Goal: Information Seeking & Learning: Learn about a topic

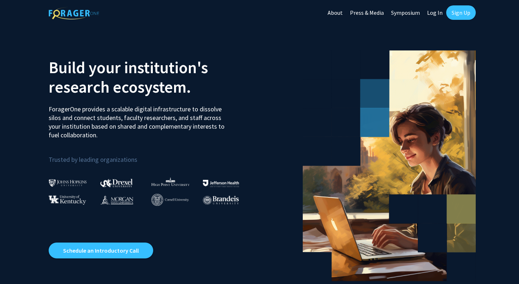
click at [437, 11] on link "Log In" at bounding box center [434, 12] width 23 height 25
select select
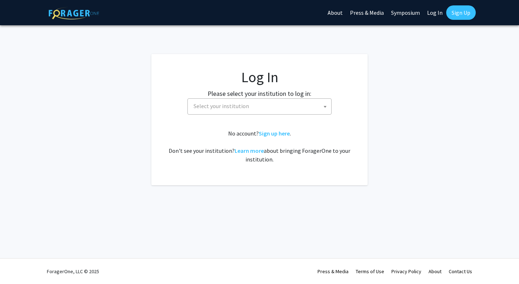
click at [310, 110] on span "Select your institution" at bounding box center [261, 106] width 140 height 15
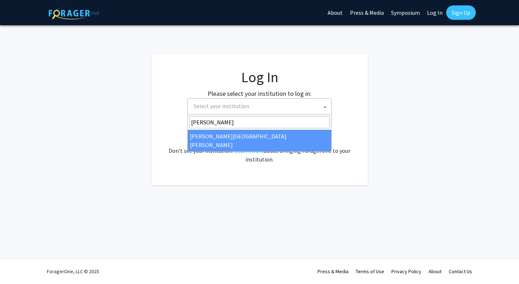
type input "[PERSON_NAME]"
select select "1"
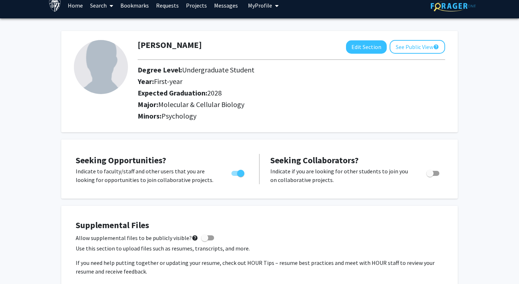
scroll to position [9, 0]
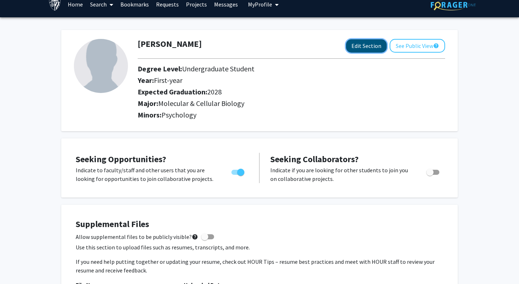
click at [354, 49] on button "Edit Section" at bounding box center [366, 45] width 41 height 13
select select "first-year"
select select "2028"
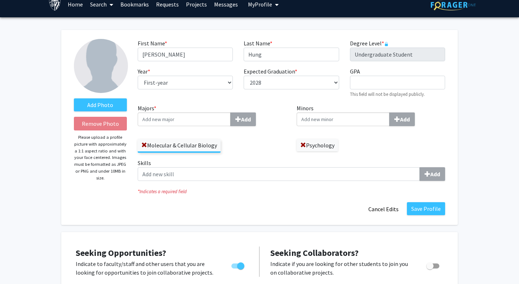
click at [234, 79] on div "Year * required --- First-year Sophomore Junior Senior Postbaccalaureate Certif…" at bounding box center [185, 82] width 106 height 31
click at [216, 84] on select "--- First-year Sophomore Junior Senior Postbaccalaureate Certificate" at bounding box center [185, 83] width 95 height 14
select select "sophomore"
click at [332, 82] on select "--- 2018 2019 2020 2021 2022 2023 2024 2025 2026 2027 2028 2029 2030 2031" at bounding box center [290, 83] width 95 height 14
select select "2027"
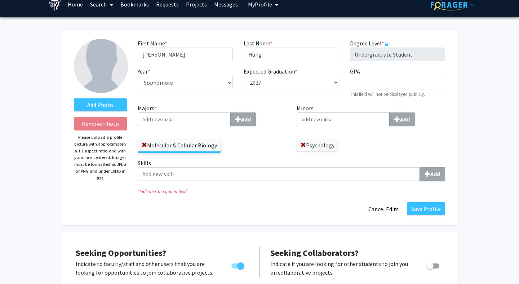
click at [212, 120] on input "Majors * Add" at bounding box center [184, 119] width 93 height 14
click at [415, 206] on button "Save Profile" at bounding box center [426, 208] width 38 height 13
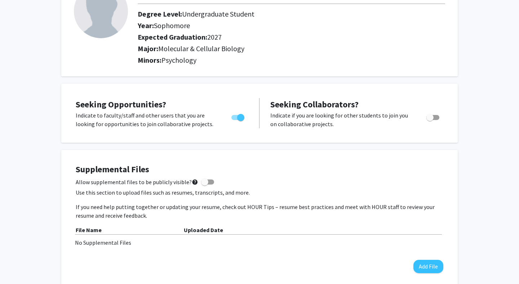
scroll to position [0, 0]
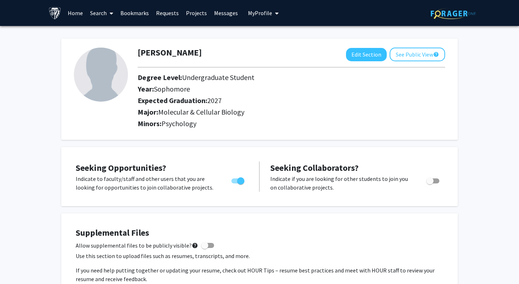
click at [97, 11] on link "Search" at bounding box center [101, 12] width 30 height 25
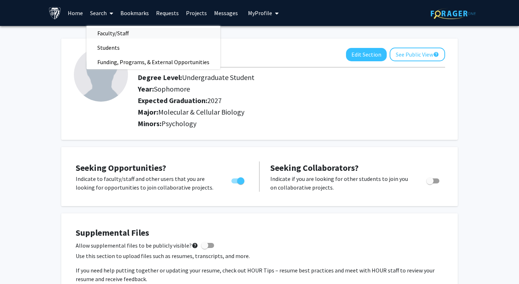
click at [108, 29] on span "Faculty/Staff" at bounding box center [112, 33] width 53 height 14
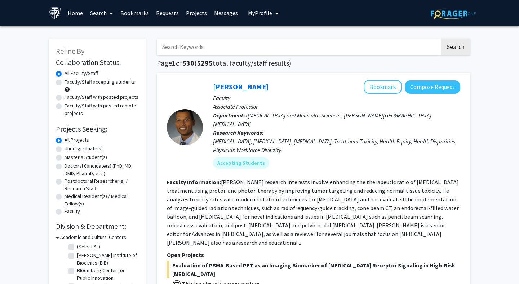
click at [76, 149] on label "Undergraduate(s)" at bounding box center [83, 149] width 38 height 8
click at [69, 149] on input "Undergraduate(s)" at bounding box center [66, 147] width 5 height 5
radio input "true"
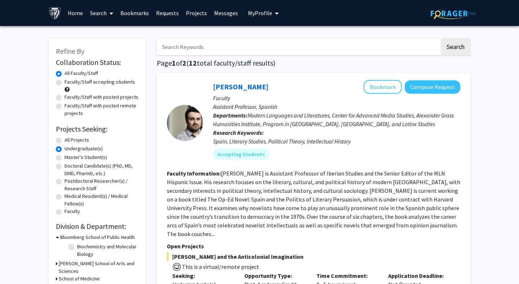
click at [76, 141] on label "All Projects" at bounding box center [76, 140] width 24 height 8
click at [69, 141] on input "All Projects" at bounding box center [66, 138] width 5 height 5
radio input "true"
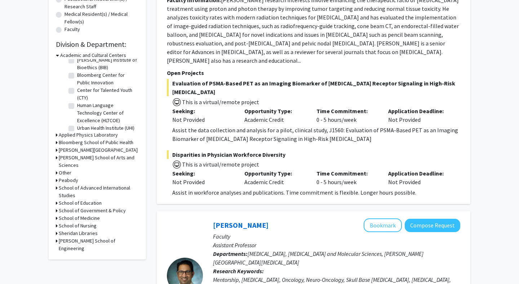
scroll to position [14, 0]
click at [114, 157] on h3 "Krieger School of Arts and Sciences" at bounding box center [99, 161] width 80 height 15
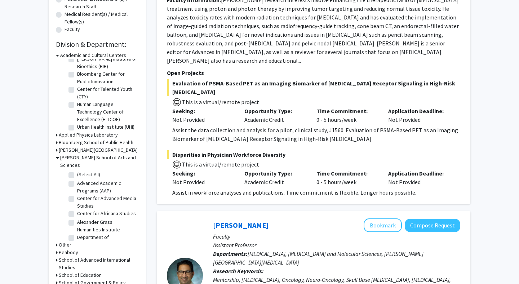
click at [114, 157] on h3 "Krieger School of Arts and Sciences" at bounding box center [99, 161] width 79 height 15
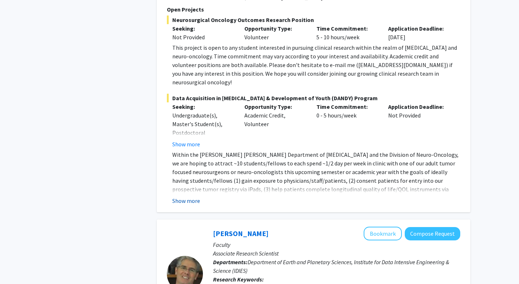
scroll to position [586, 0]
click at [189, 196] on button "Show more" at bounding box center [186, 200] width 28 height 9
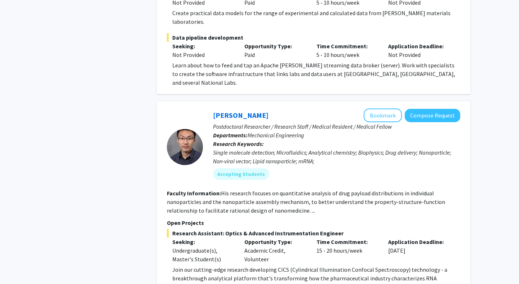
scroll to position [1196, 0]
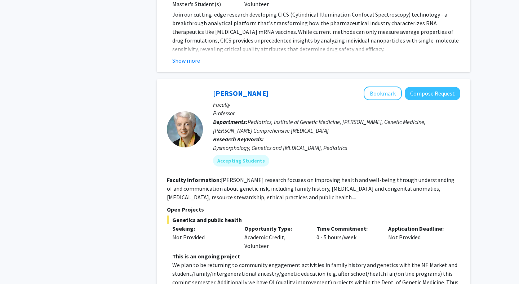
scroll to position [1914, 0]
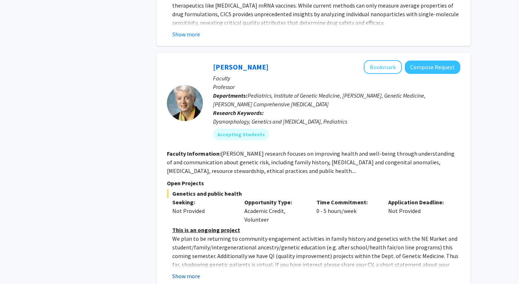
click at [193, 272] on button "Show more" at bounding box center [186, 276] width 28 height 9
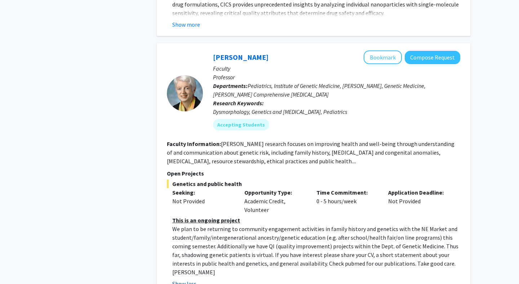
scroll to position [1925, 0]
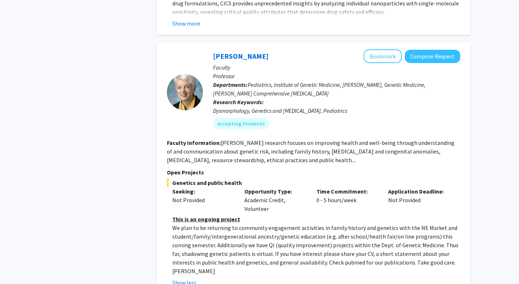
drag, startPoint x: 196, startPoint y: 212, endPoint x: 192, endPoint y: 209, distance: 5.1
click at [192, 209] on div "Joann Bodurtha Bookmark Compose Request Faculty Professor Departments: Pediatri…" at bounding box center [313, 168] width 313 height 252
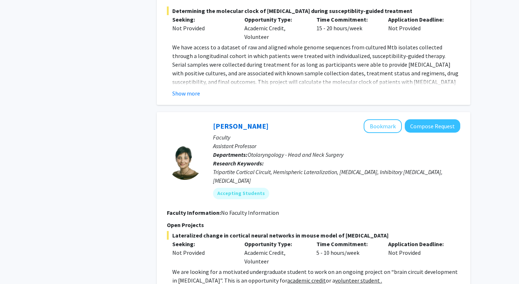
scroll to position [3379, 0]
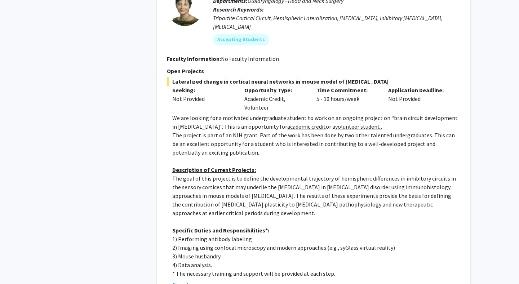
scroll to position [3533, 0]
click at [189, 251] on p "3) Mouse husbandry" at bounding box center [316, 255] width 288 height 9
drag, startPoint x: 189, startPoint y: 143, endPoint x: 205, endPoint y: 143, distance: 15.8
click at [205, 251] on p "3) Mouse husbandry" at bounding box center [316, 255] width 288 height 9
copy p "Mouse husbandry"
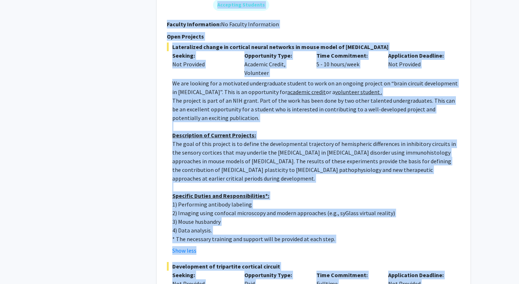
scroll to position [3582, 0]
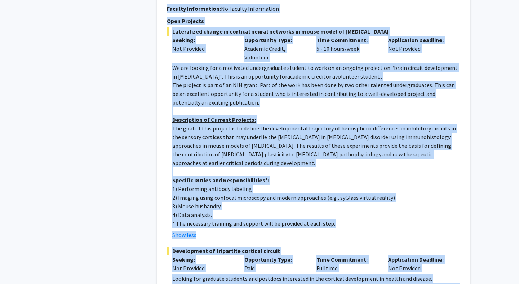
drag, startPoint x: 206, startPoint y: 53, endPoint x: 231, endPoint y: 202, distance: 151.1
click at [231, 202] on fg-search-faculty "Tara Deemyad Bookmark Compose Request Faculty Assistant Professor Departments: …" at bounding box center [313, 121] width 293 height 413
copy fg-search-faculty "Tara Deemyad Bookmark Compose Request Faculty Assistant Professor Departments: …"
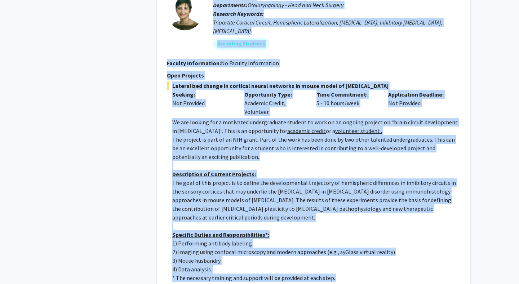
scroll to position [3581, 0]
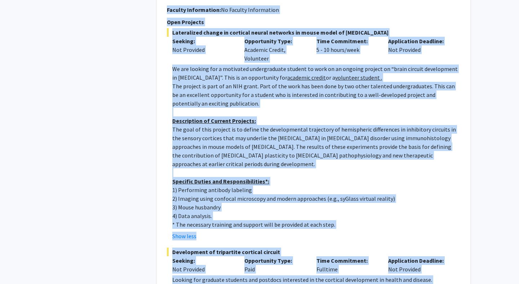
copy fg-search-faculty "Tara Deemyad Bookmark Compose Request Faculty Assistant Professor Departments: …"
click at [363, 275] on p "Looking for graduate students and postdocs interested in the cortical developme…" at bounding box center [316, 279] width 288 height 9
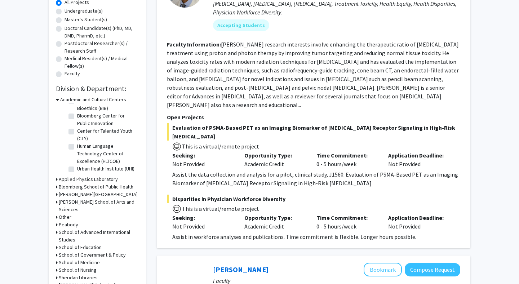
scroll to position [139, 0]
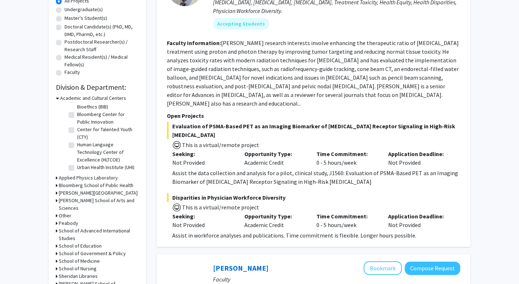
click at [97, 198] on h3 "Krieger School of Arts and Sciences" at bounding box center [99, 204] width 80 height 15
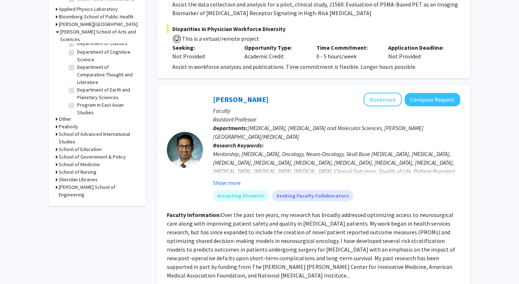
scroll to position [0, 0]
click at [77, 45] on label "(Select All)" at bounding box center [88, 49] width 23 height 8
click at [77, 45] on input "(Select All)" at bounding box center [79, 47] width 5 height 5
checkbox input "true"
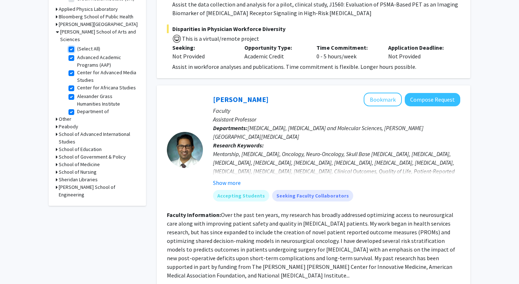
checkbox input "true"
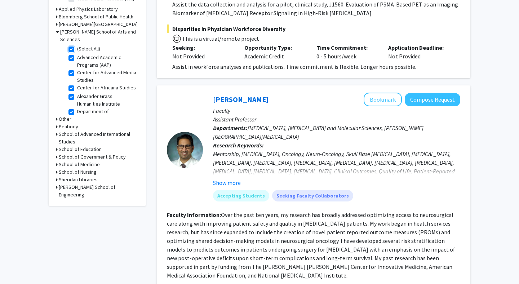
checkbox input "true"
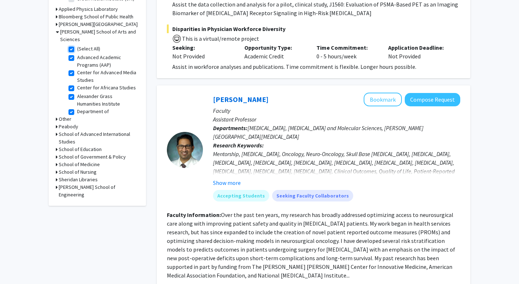
checkbox input "true"
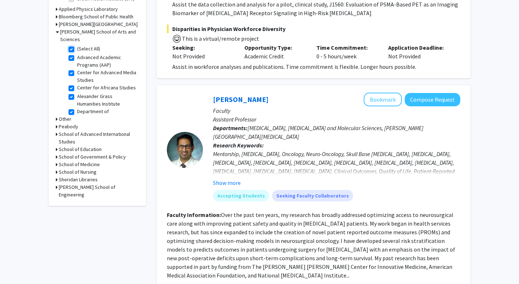
checkbox input "true"
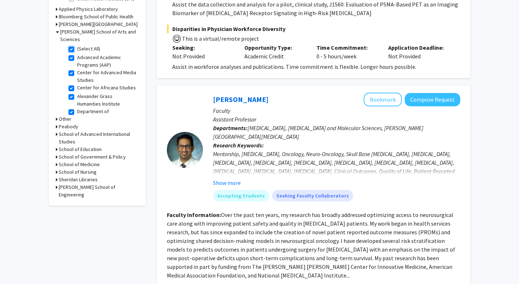
checkbox input "true"
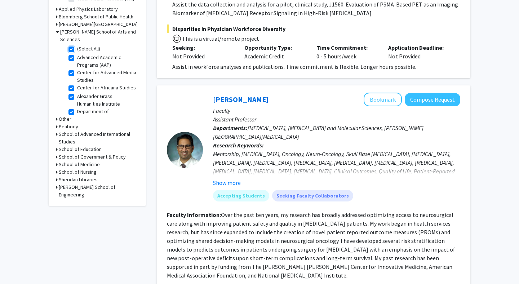
checkbox input "true"
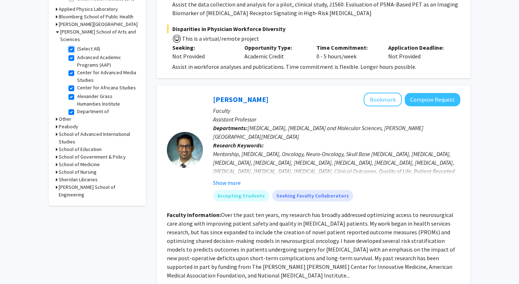
checkbox input "true"
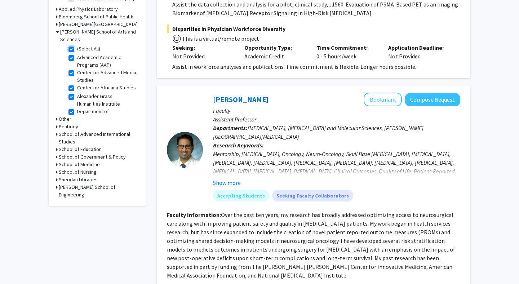
checkbox input "true"
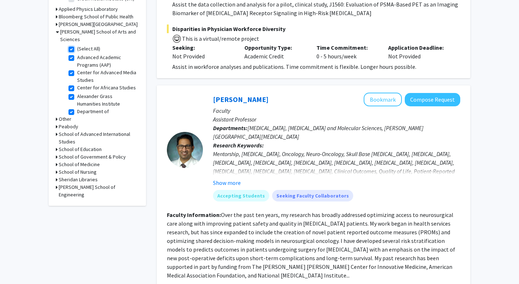
checkbox input "true"
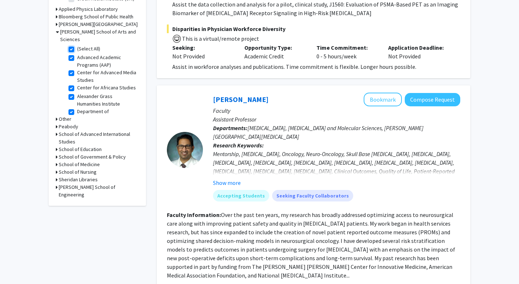
checkbox input "true"
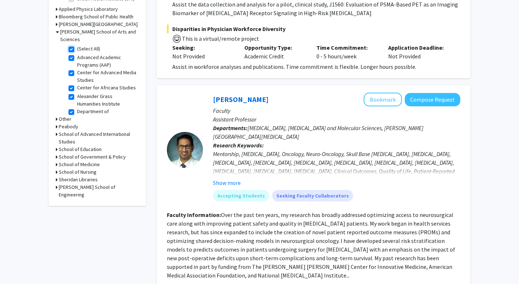
checkbox input "true"
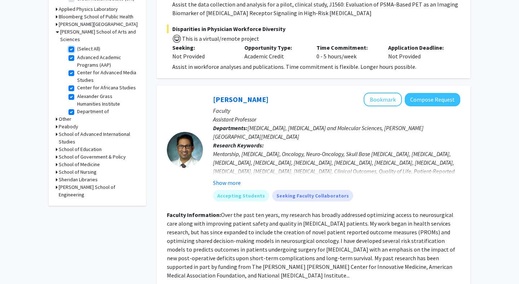
checkbox input "true"
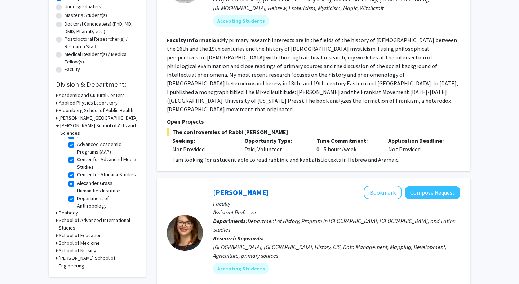
scroll to position [10, 0]
click at [76, 239] on h3 "School of Medicine" at bounding box center [79, 243] width 41 height 8
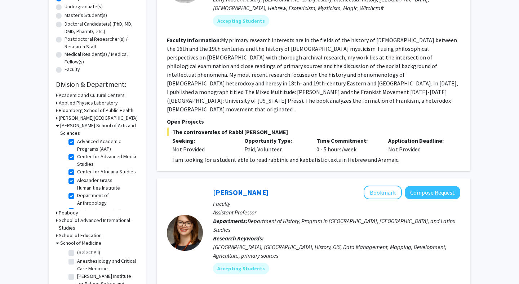
click at [77, 249] on label "(Select All)" at bounding box center [88, 253] width 23 height 8
click at [77, 249] on input "(Select All)" at bounding box center [79, 251] width 5 height 5
checkbox input "true"
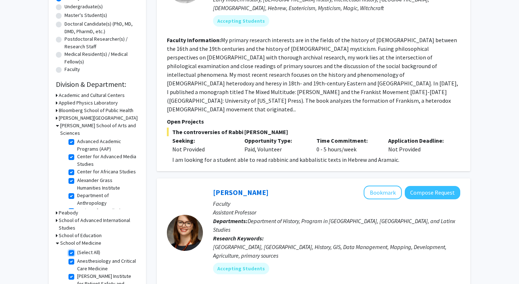
checkbox input "true"
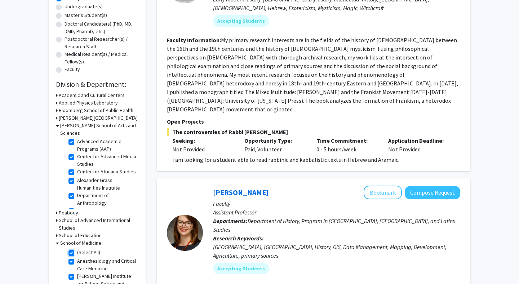
checkbox input "true"
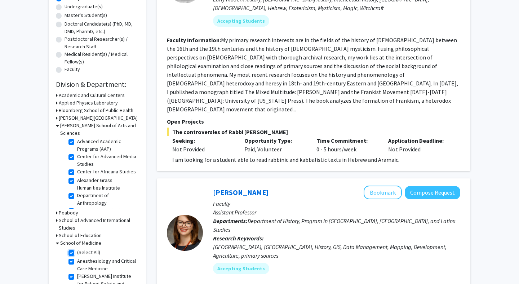
checkbox input "true"
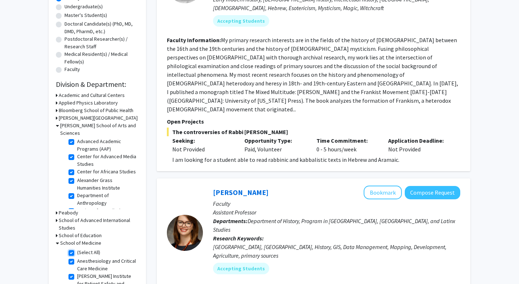
checkbox input "true"
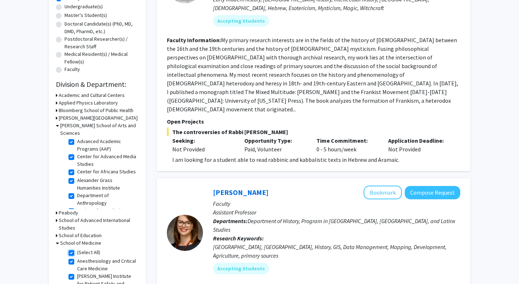
checkbox input "true"
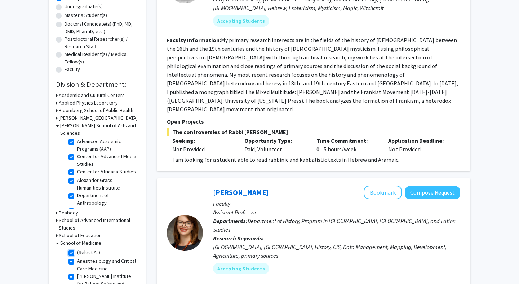
checkbox input "true"
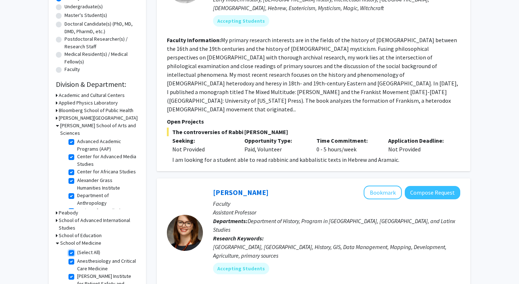
checkbox input "true"
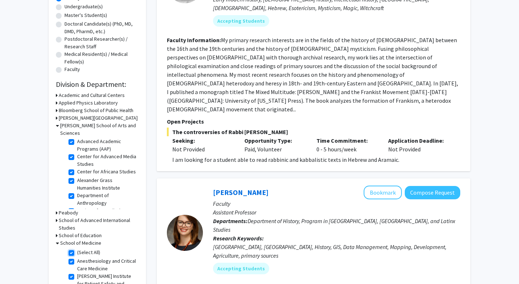
checkbox input "true"
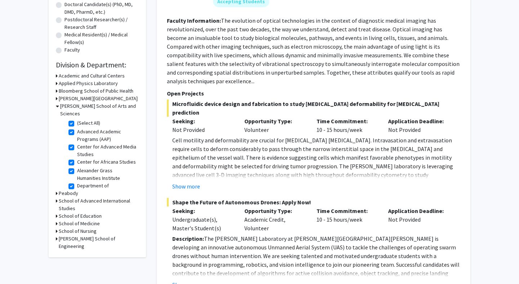
scroll to position [164, 0]
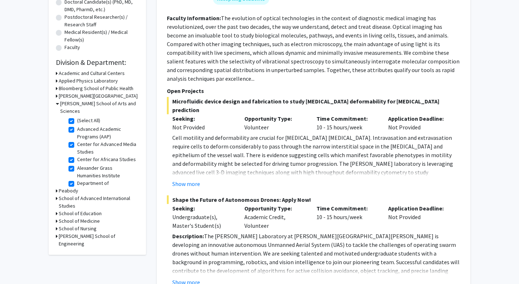
click at [76, 217] on h3 "School of Medicine" at bounding box center [79, 221] width 41 height 8
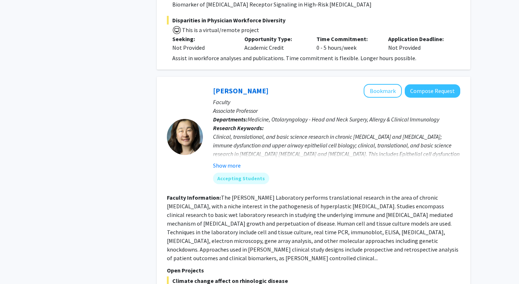
scroll to position [1427, 0]
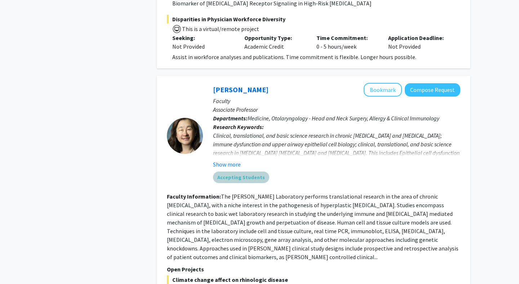
click at [249, 171] on mat-chip "Accepting Students" at bounding box center [241, 177] width 56 height 12
click at [265, 131] on div "Clinical, translational, and basic science research in chronic rhinosinusitis a…" at bounding box center [336, 152] width 247 height 43
click at [232, 160] on button "Show more" at bounding box center [227, 164] width 28 height 9
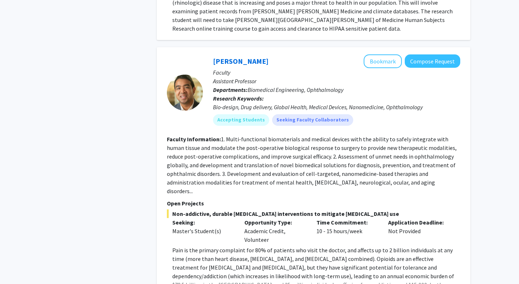
scroll to position [1801, 0]
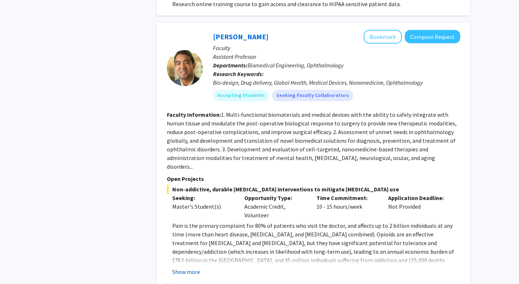
click at [193, 267] on button "Show more" at bounding box center [186, 271] width 28 height 9
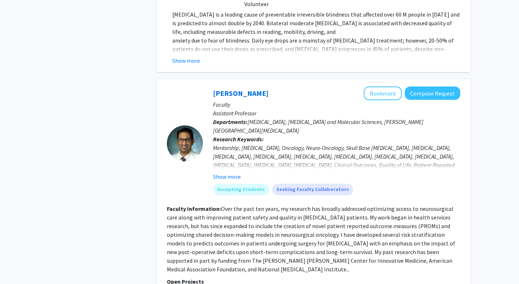
scroll to position [2288, 0]
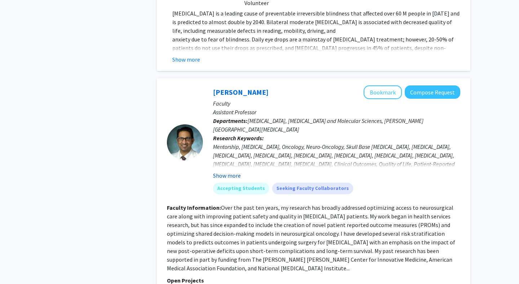
click at [232, 171] on button "Show more" at bounding box center [227, 175] width 28 height 9
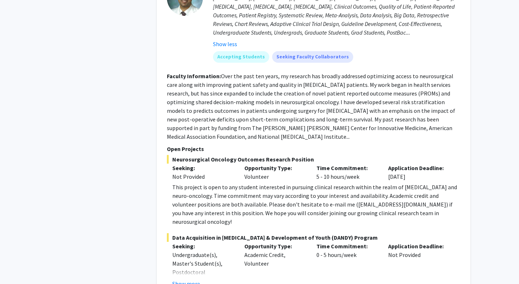
scroll to position [2450, 0]
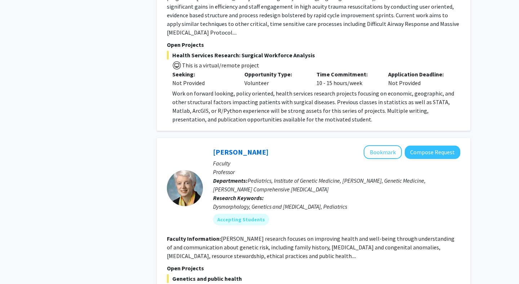
scroll to position [3429, 0]
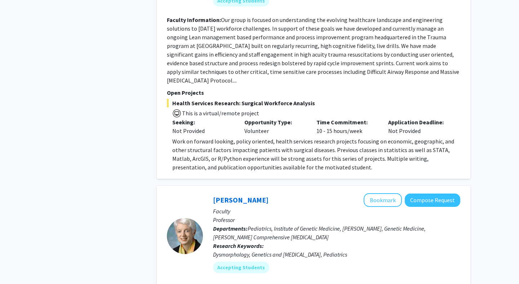
scroll to position [3509, 0]
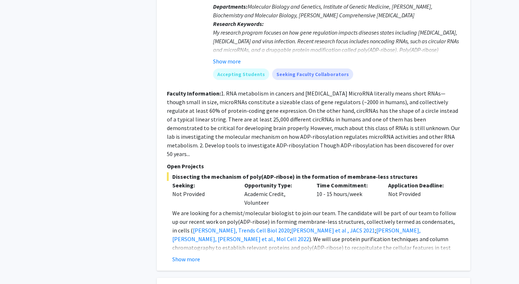
scroll to position [618, 0]
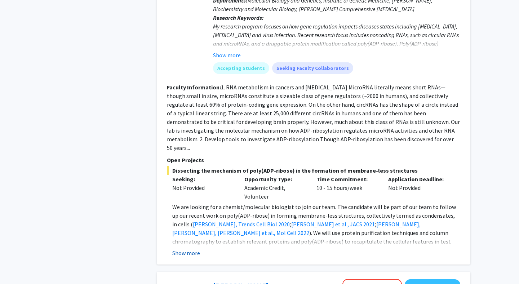
click at [192, 249] on button "Show more" at bounding box center [186, 253] width 28 height 9
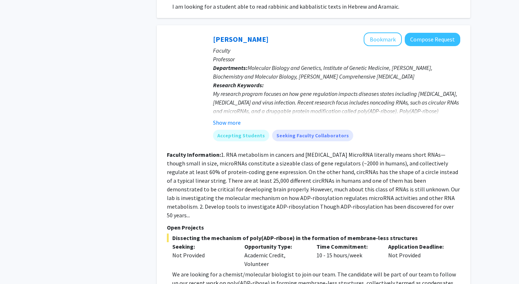
scroll to position [551, 0]
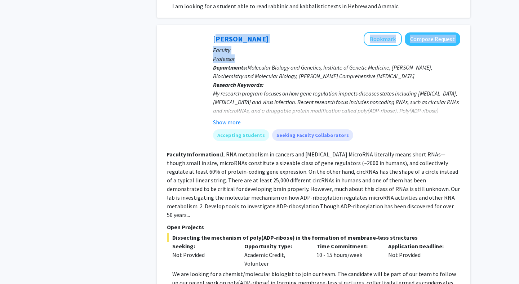
drag, startPoint x: 238, startPoint y: 40, endPoint x: 208, endPoint y: 17, distance: 37.8
click at [208, 32] on div "Anthony K. L. Leung Bookmark Compose Request Faculty Professor Departments: Mol…" at bounding box center [331, 89] width 257 height 114
copy div "Anthony K. L. Leung Bookmark Compose Request Faculty Professor"
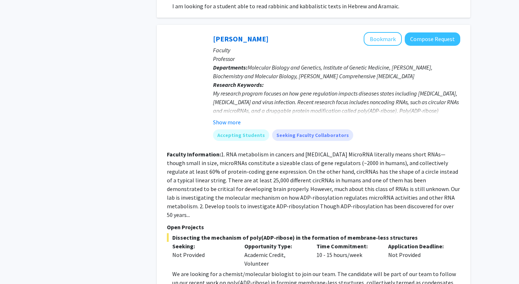
click at [201, 42] on div at bounding box center [185, 89] width 36 height 114
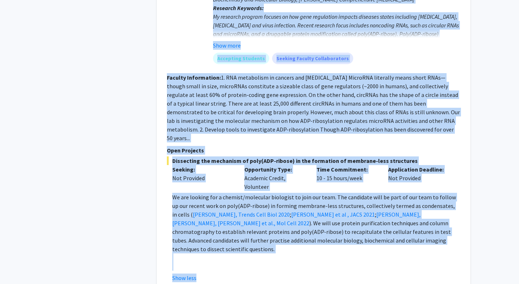
scroll to position [629, 0]
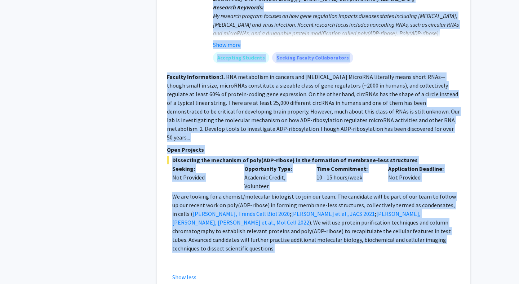
drag, startPoint x: 207, startPoint y: 20, endPoint x: 379, endPoint y: 217, distance: 261.4
click at [379, 217] on fg-search-faculty "Anthony K. L. Leung Bookmark Compose Request Faculty Professor Departments: Mol…" at bounding box center [313, 118] width 293 height 327
copy fg-search-faculty "Anthony K. L. Leung Bookmark Compose Request Faculty Professor Departments: Mol…"
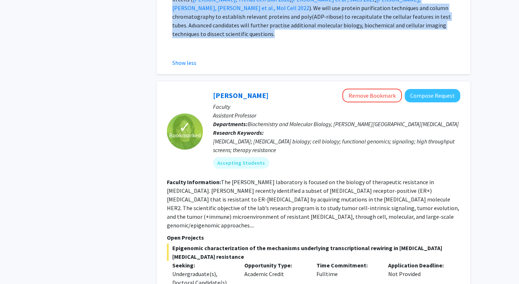
scroll to position [856, 0]
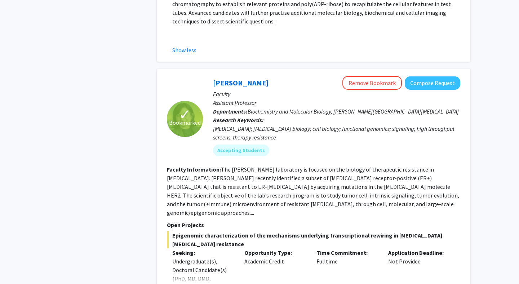
click at [377, 166] on fg-read-more "The Nayar laboratory is focused on the biology of therapeutic resistance in bre…" at bounding box center [313, 191] width 292 height 50
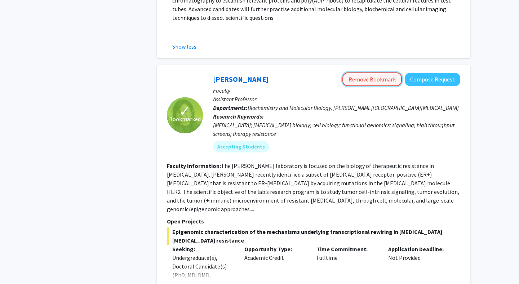
click at [367, 72] on button "Remove Bookmark" at bounding box center [371, 79] width 59 height 14
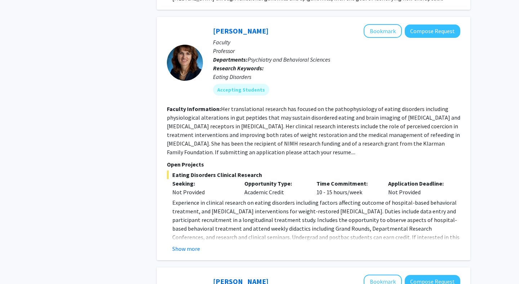
scroll to position [1231, 0]
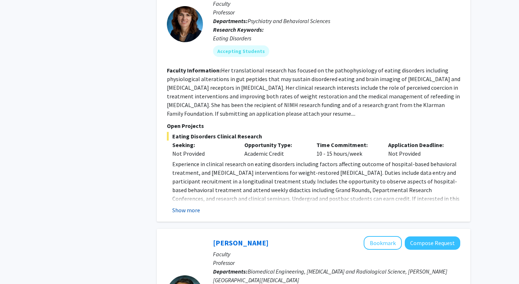
click at [194, 206] on button "Show more" at bounding box center [186, 210] width 28 height 9
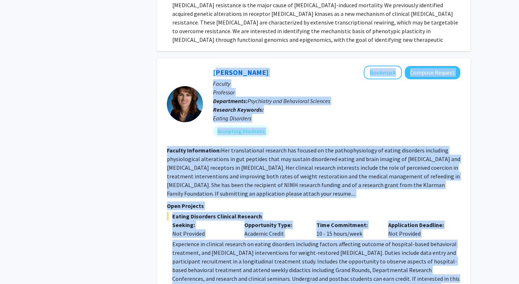
scroll to position [1176, 0]
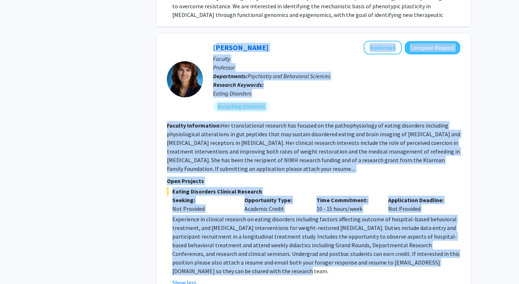
drag, startPoint x: 206, startPoint y: 39, endPoint x: 211, endPoint y: 227, distance: 187.7
click at [211, 227] on fg-search-faculty "Angela Guarda Bookmark Compose Request Faculty Professor Departments: Psychiatr…" at bounding box center [313, 164] width 293 height 246
copy fg-search-faculty "Angela Guarda Bookmark Compose Request Faculty Professor Departments: Psychiatr…"
click at [333, 215] on span "Experience in clinical research on eating disorders including factors affecting…" at bounding box center [315, 244] width 287 height 59
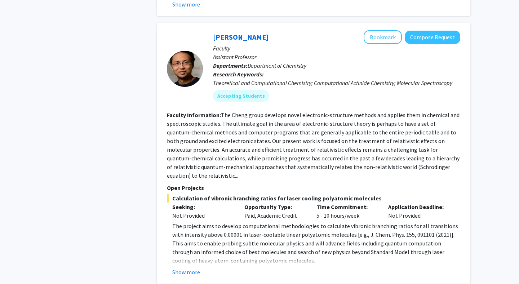
scroll to position [1785, 0]
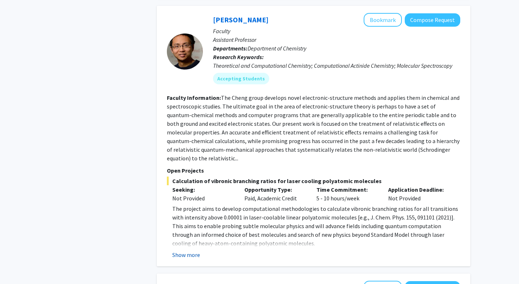
click at [191, 250] on button "Show more" at bounding box center [186, 254] width 28 height 9
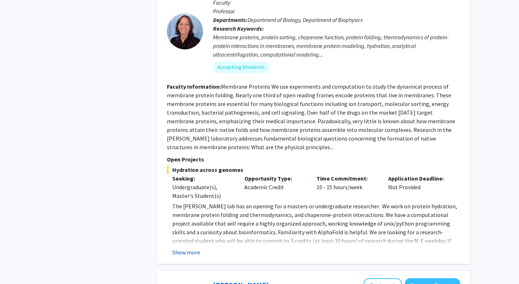
scroll to position [2439, 0]
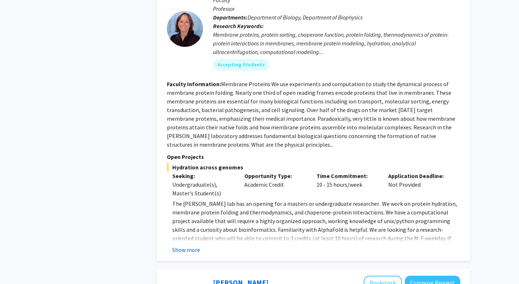
click at [191, 245] on button "Show more" at bounding box center [186, 249] width 28 height 9
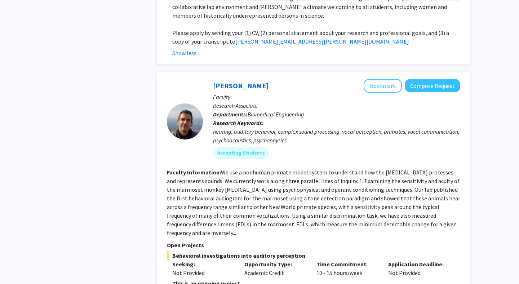
scroll to position [2790, 0]
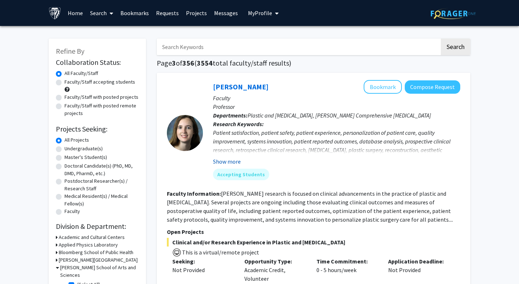
click at [232, 160] on button "Show more" at bounding box center [227, 161] width 28 height 9
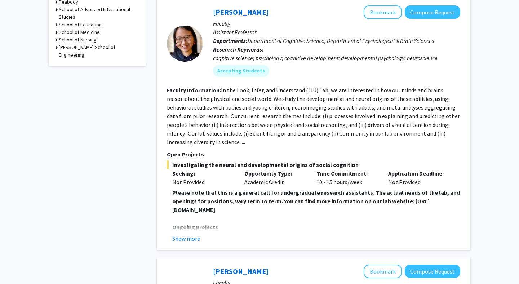
scroll to position [361, 0]
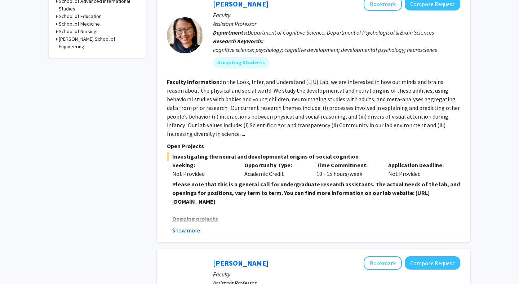
click at [191, 232] on button "Show more" at bounding box center [186, 230] width 28 height 9
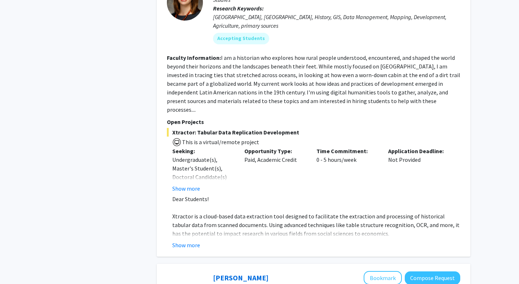
scroll to position [882, 0]
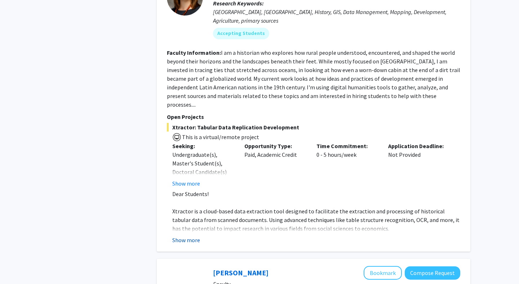
click at [189, 236] on button "Show more" at bounding box center [186, 240] width 28 height 9
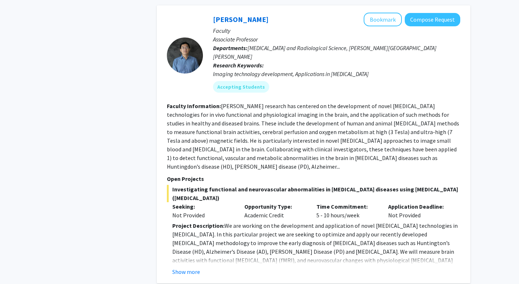
scroll to position [1343, 0]
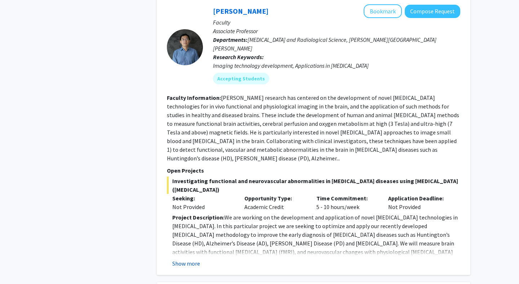
click at [188, 259] on button "Show more" at bounding box center [186, 263] width 28 height 9
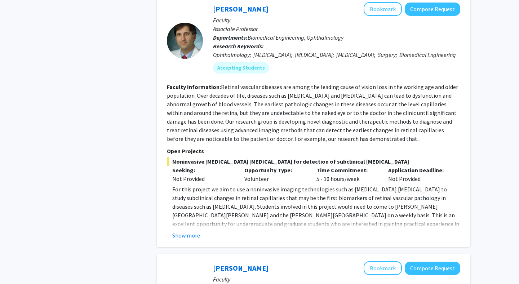
scroll to position [2121, 0]
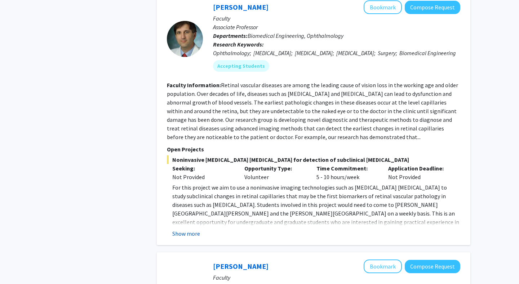
click at [186, 229] on button "Show more" at bounding box center [186, 233] width 28 height 9
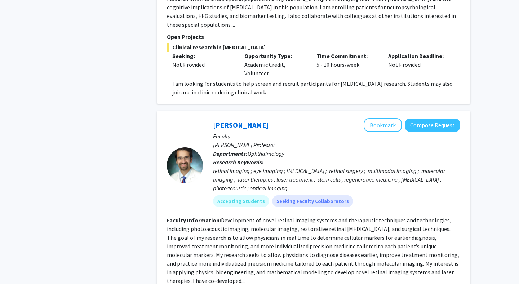
scroll to position [2569, 0]
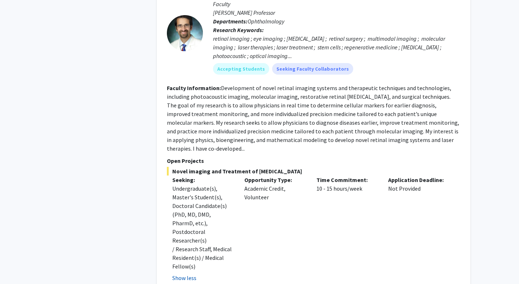
scroll to position [2695, 0]
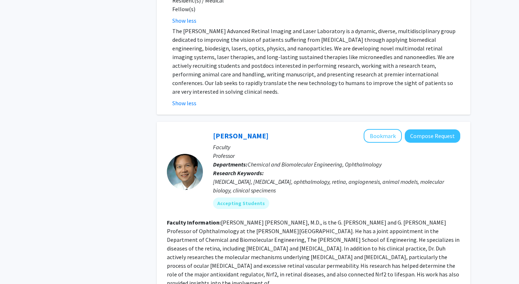
scroll to position [2953, 0]
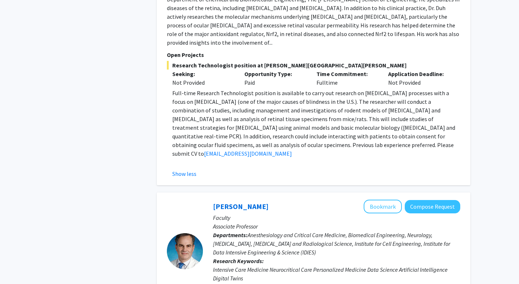
scroll to position [3192, 0]
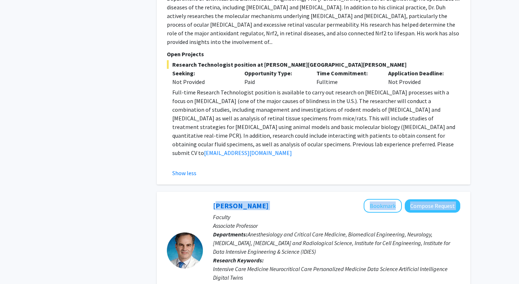
drag, startPoint x: 276, startPoint y: 93, endPoint x: 203, endPoint y: 92, distance: 72.0
click at [203, 199] on div "Robert Stevens Bookmark Compose Request Faculty Associate Professor Departments…" at bounding box center [331, 250] width 257 height 103
click at [269, 230] on span "Anesthesiology and Critical Care Medicine, Biomedical Engineering, Neurology, N…" at bounding box center [331, 242] width 237 height 24
drag, startPoint x: 262, startPoint y: 104, endPoint x: 211, endPoint y: 93, distance: 52.0
click at [211, 199] on div "Robert Stevens Bookmark Compose Request Faculty Associate Professor Departments…" at bounding box center [331, 250] width 257 height 103
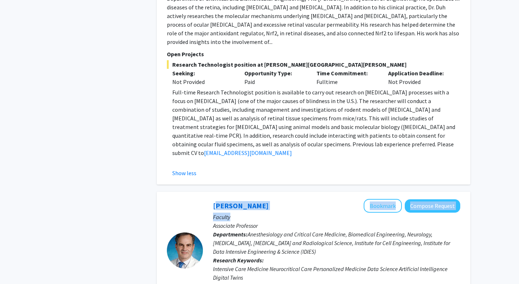
copy div "Robert Stevens Bookmark Compose Request Faculty"
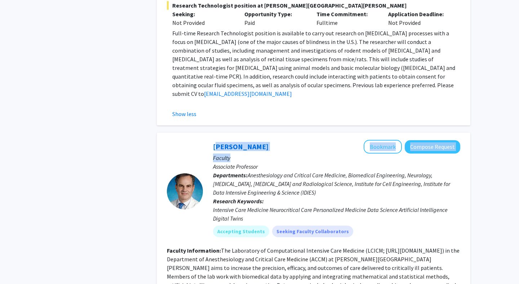
scroll to position [3355, 0]
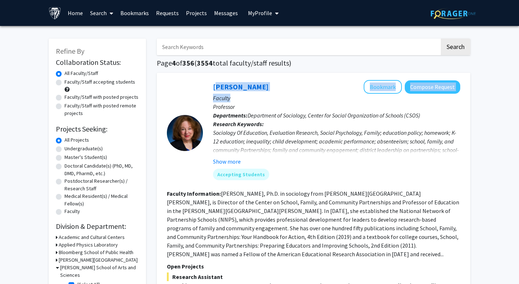
drag, startPoint x: 250, startPoint y: 99, endPoint x: 211, endPoint y: 83, distance: 41.7
click at [211, 83] on div "Joyce Epstein Bookmark Compose Request Faculty Professor Departments: Departmen…" at bounding box center [331, 133] width 257 height 106
copy div "Joyce Epstein Bookmark Compose Request Faculty"
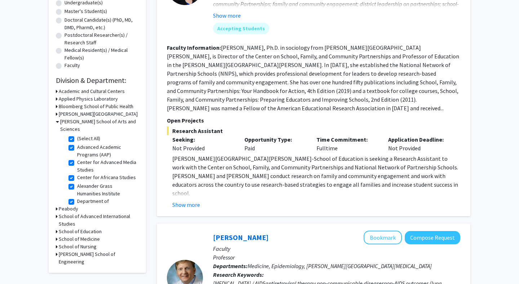
scroll to position [161, 0]
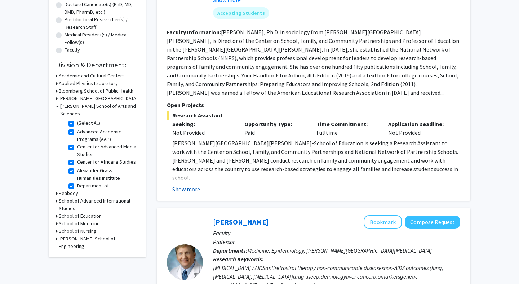
click at [196, 189] on button "Show more" at bounding box center [186, 189] width 28 height 9
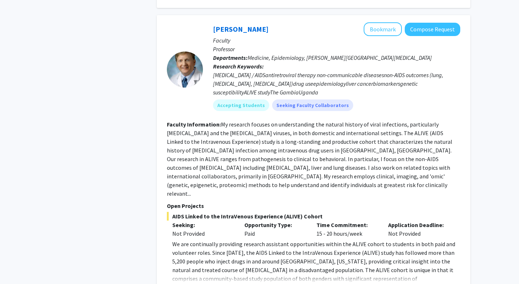
scroll to position [650, 0]
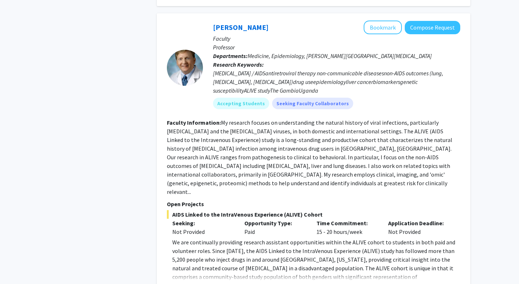
click at [196, 283] on button "Show more" at bounding box center [186, 288] width 28 height 9
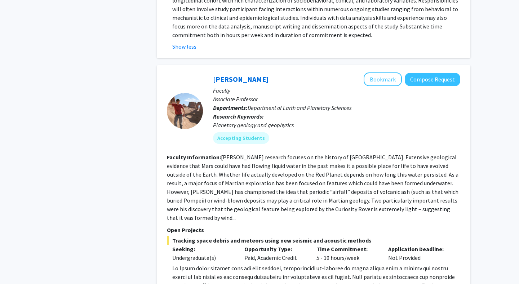
scroll to position [955, 0]
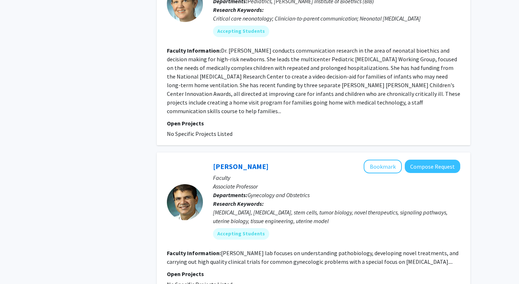
scroll to position [2364, 0]
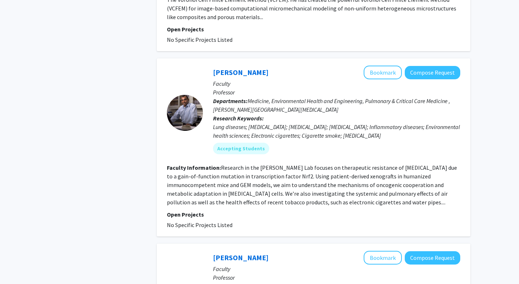
scroll to position [1810, 0]
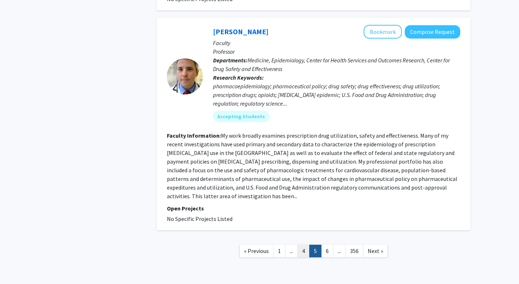
click at [305, 245] on link "4" at bounding box center [303, 251] width 12 height 13
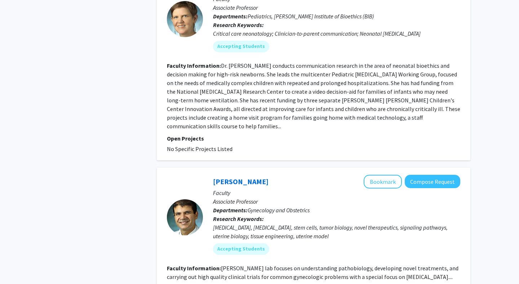
scroll to position [1984, 0]
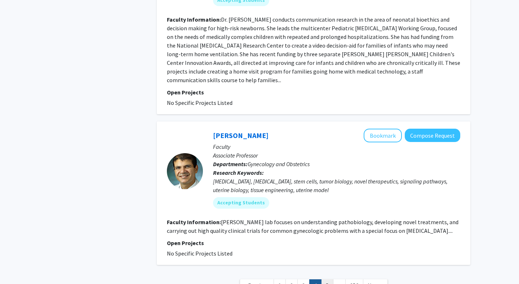
click at [324, 279] on link "5" at bounding box center [327, 285] width 12 height 13
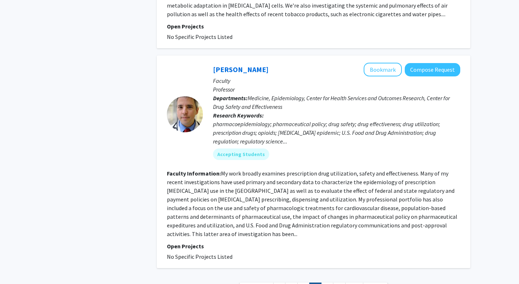
scroll to position [1810, 0]
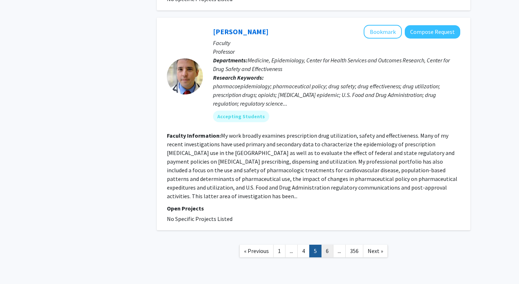
click at [324, 245] on link "6" at bounding box center [327, 251] width 12 height 13
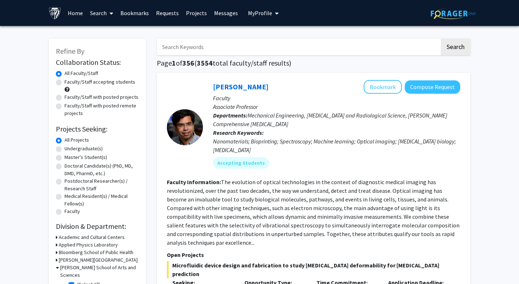
click at [143, 16] on link "Bookmarks" at bounding box center [135, 12] width 36 height 25
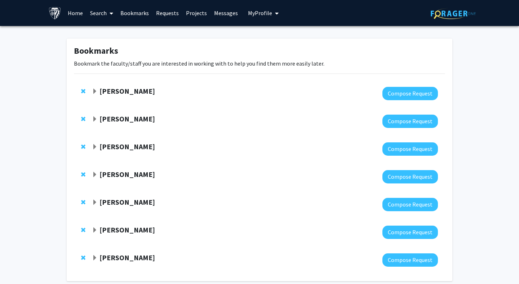
click at [124, 92] on strong "Utthara Nayar" at bounding box center [126, 90] width 55 height 9
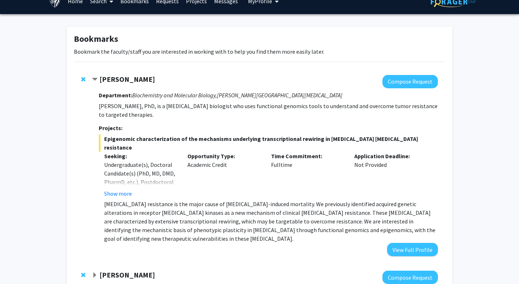
scroll to position [13, 0]
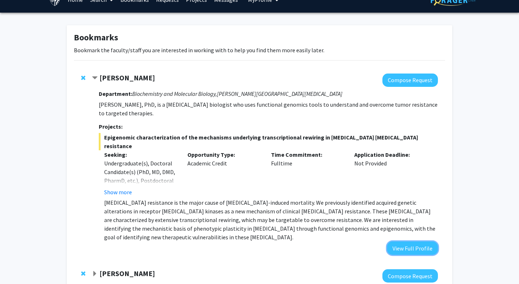
drag, startPoint x: 403, startPoint y: 230, endPoint x: 370, endPoint y: 191, distance: 50.8
click at [370, 191] on div "Department: Biochemistry and Molecular Biology, Sidney Kimmel Comprehensive Can…" at bounding box center [268, 171] width 339 height 168
click at [370, 198] on p "Endocrine resistance is the major cause of breast cancer-induced mortality. We …" at bounding box center [271, 219] width 334 height 43
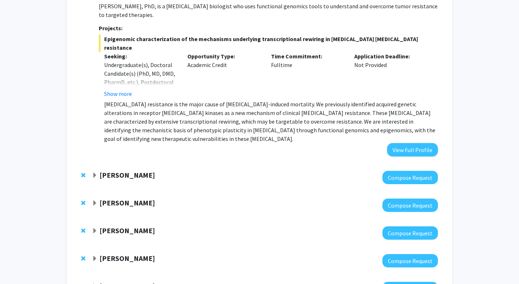
scroll to position [113, 0]
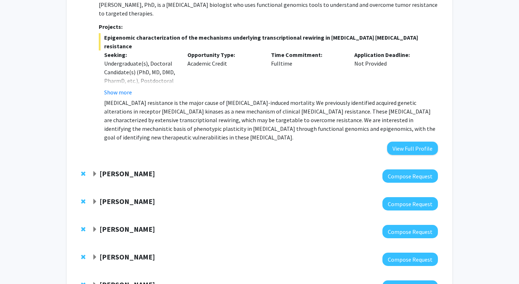
click at [136, 169] on strong "Hari Easwaran" at bounding box center [126, 173] width 55 height 9
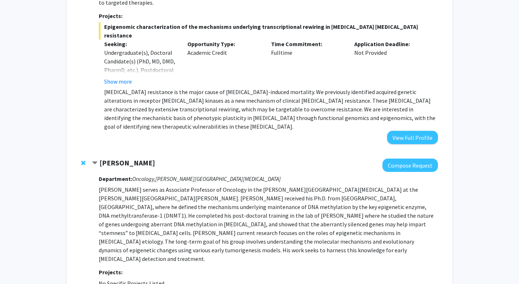
click at [135, 158] on div "Hari Easwaran" at bounding box center [170, 162] width 156 height 9
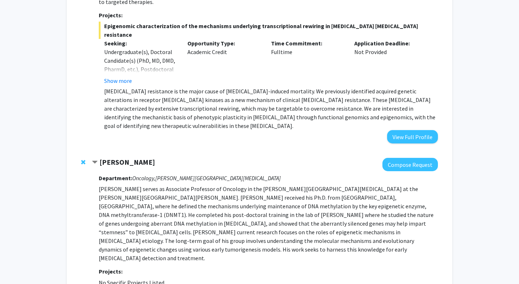
click at [135, 158] on div "Hari Easwaran" at bounding box center [170, 162] width 156 height 9
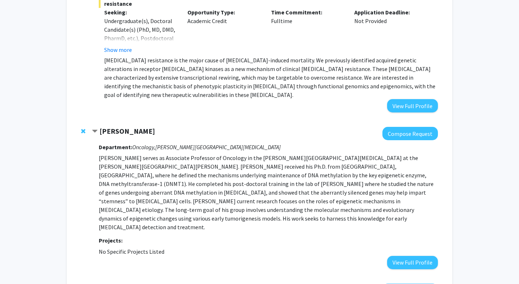
scroll to position [11, 0]
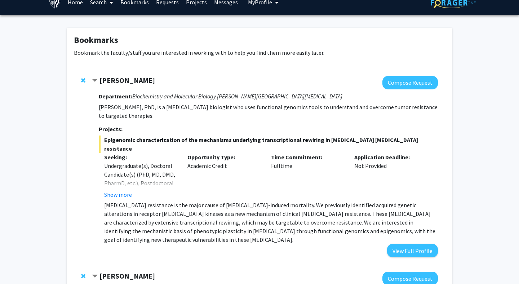
click at [83, 80] on span "Remove Utthara Nayar from bookmarks" at bounding box center [83, 80] width 4 height 6
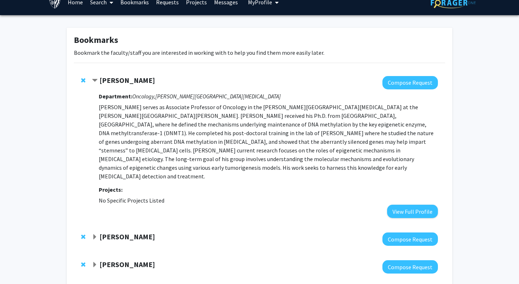
click at [83, 80] on span "Remove Hari Easwaran from bookmarks" at bounding box center [83, 80] width 4 height 6
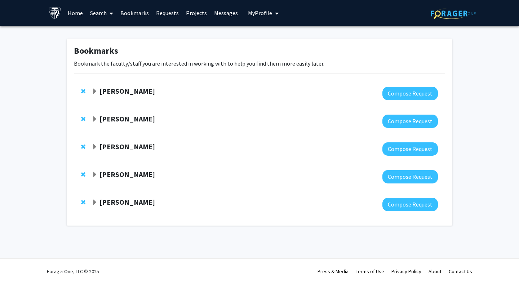
scroll to position [0, 0]
click at [107, 93] on strong "Yingzi Xiong" at bounding box center [126, 90] width 55 height 9
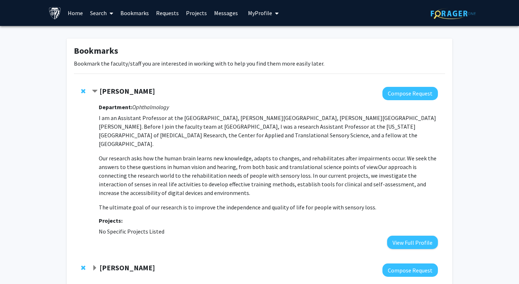
click at [84, 88] on div at bounding box center [84, 91] width 7 height 9
click at [83, 93] on span "Remove Yingzi Xiong from bookmarks" at bounding box center [83, 91] width 4 height 6
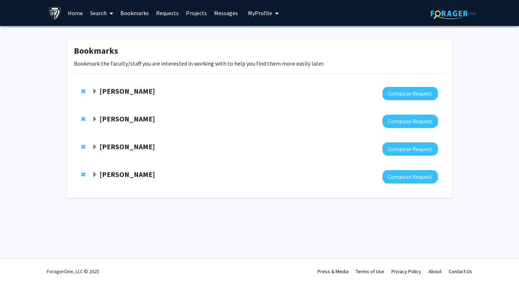
click at [100, 91] on strong "Carlos Romo" at bounding box center [126, 90] width 55 height 9
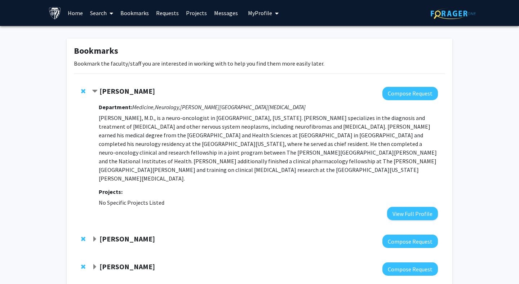
click at [82, 90] on span "Remove Carlos Romo from bookmarks" at bounding box center [83, 91] width 4 height 6
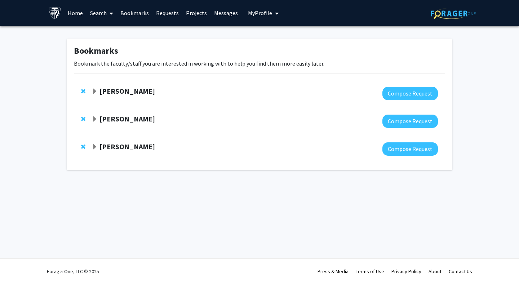
click at [109, 99] on div at bounding box center [265, 93] width 346 height 13
click at [109, 94] on strong "Marina Bedny" at bounding box center [126, 90] width 55 height 9
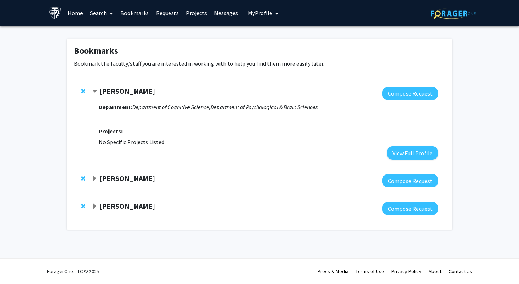
click at [84, 91] on span "Remove Marina Bedny from bookmarks" at bounding box center [83, 91] width 4 height 6
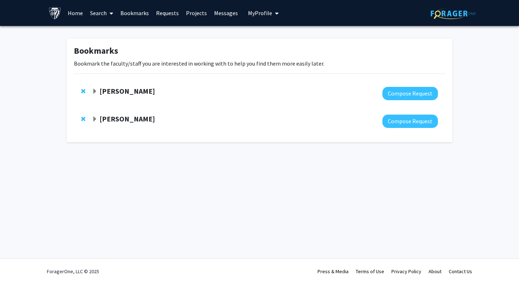
click at [111, 89] on strong "Bunmi Ogungbe" at bounding box center [126, 90] width 55 height 9
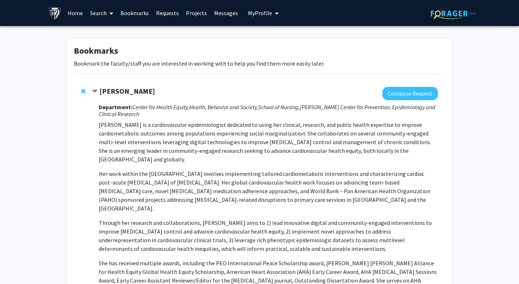
click at [111, 89] on strong "Bunmi Ogungbe" at bounding box center [126, 90] width 55 height 9
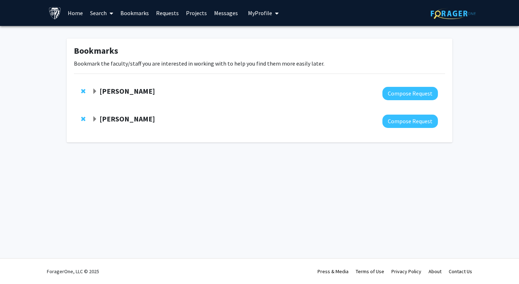
click at [116, 119] on strong "Shari Liu" at bounding box center [126, 118] width 55 height 9
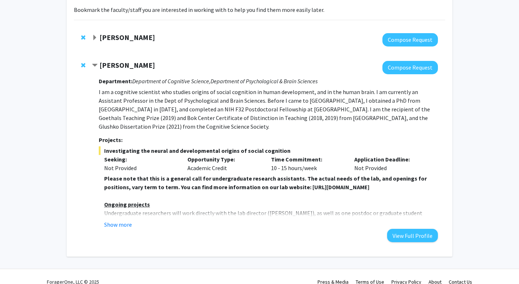
scroll to position [55, 0]
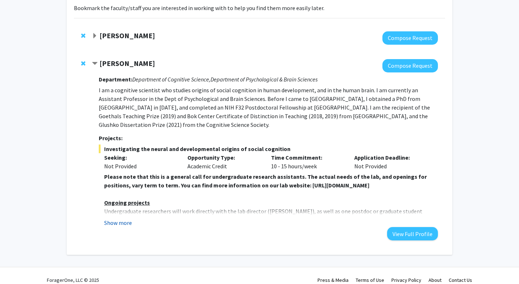
click at [125, 218] on button "Show more" at bounding box center [118, 222] width 28 height 9
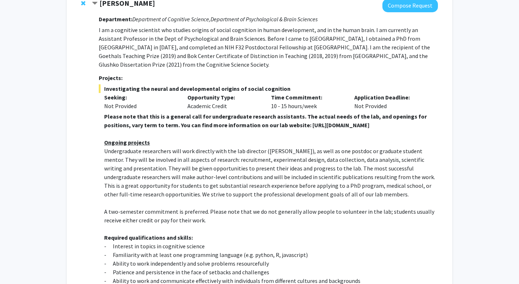
scroll to position [31, 0]
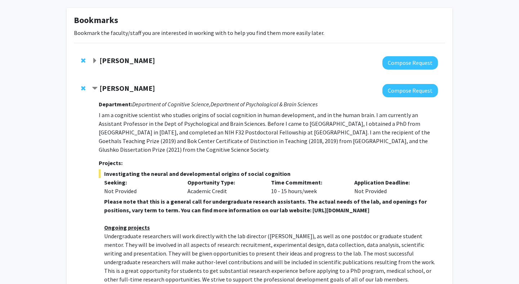
click at [82, 87] on span "Remove Shari Liu from bookmarks" at bounding box center [83, 88] width 4 height 6
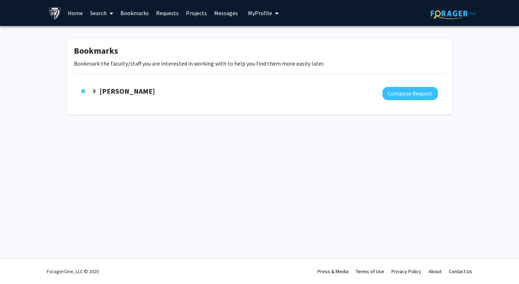
click at [104, 93] on strong "Bunmi Ogungbe" at bounding box center [126, 90] width 55 height 9
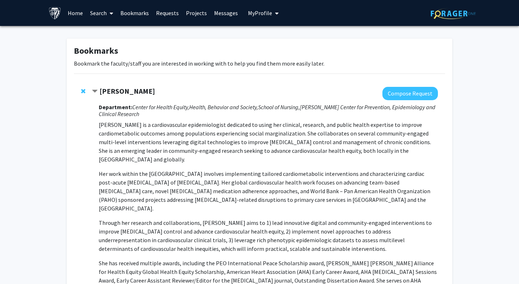
click at [82, 90] on span "Remove Bunmi Ogungbe from bookmarks" at bounding box center [83, 91] width 4 height 6
